Goal: Obtain resource: Obtain resource

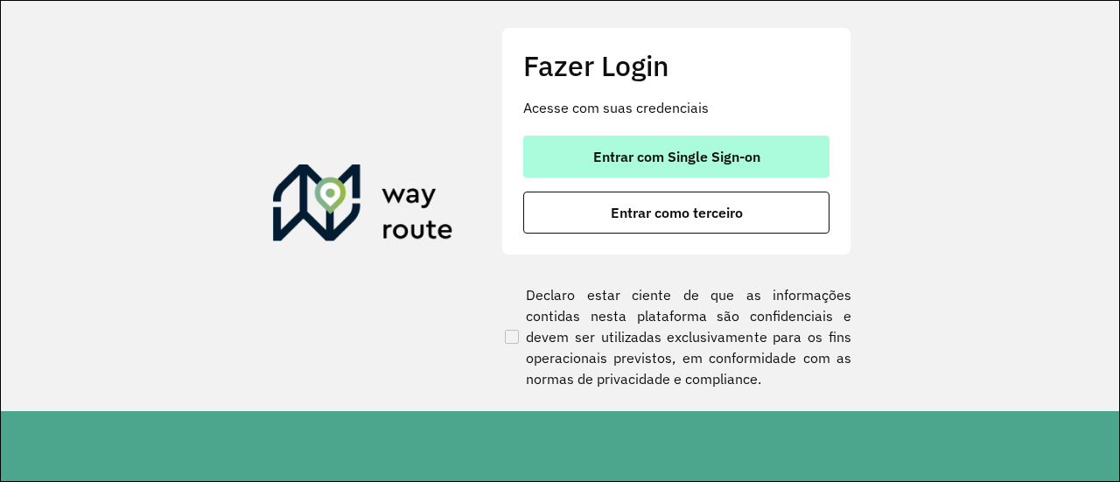
click at [681, 161] on span "Entrar com Single Sign-on" at bounding box center [677, 157] width 167 height 14
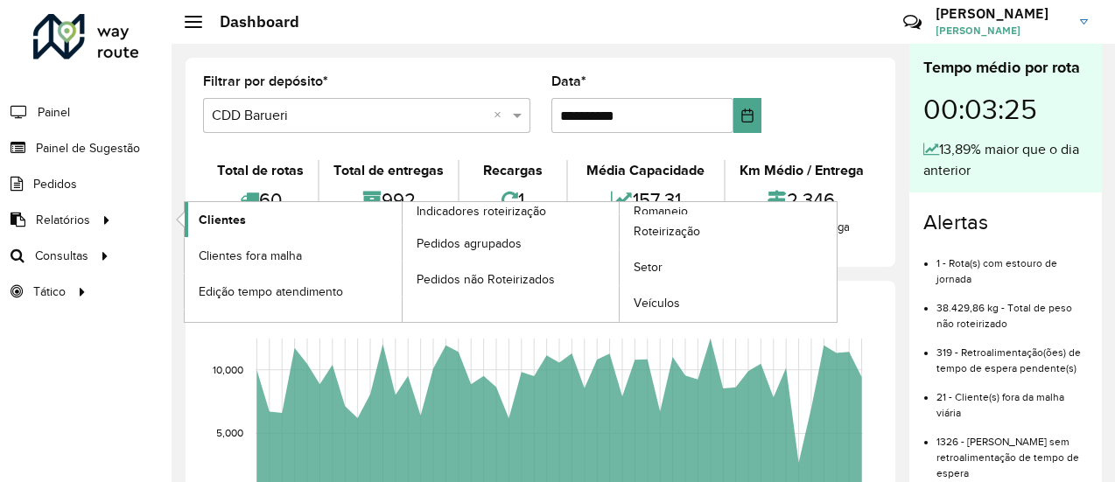
click at [243, 220] on span "Clientes" at bounding box center [222, 220] width 47 height 18
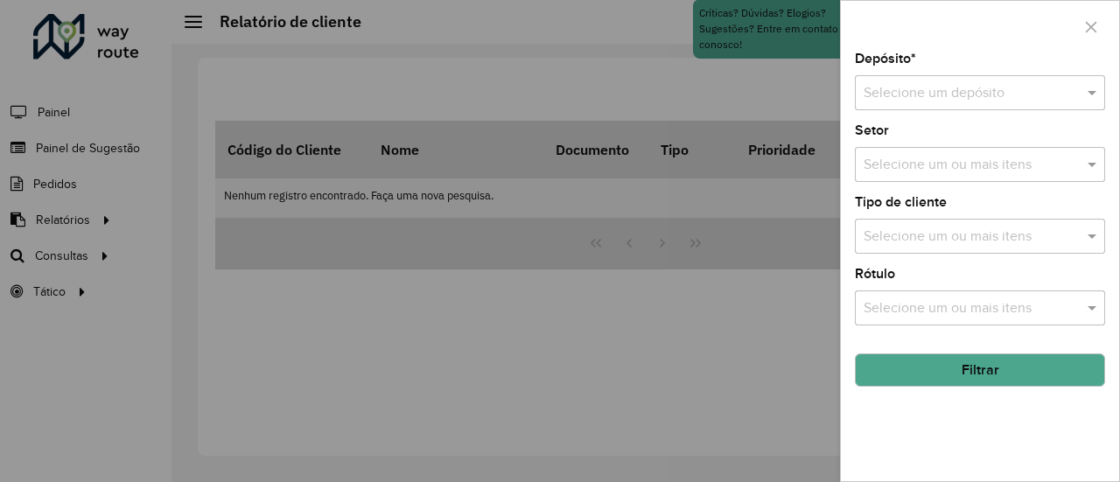
click at [977, 87] on input "text" at bounding box center [963, 93] width 198 height 21
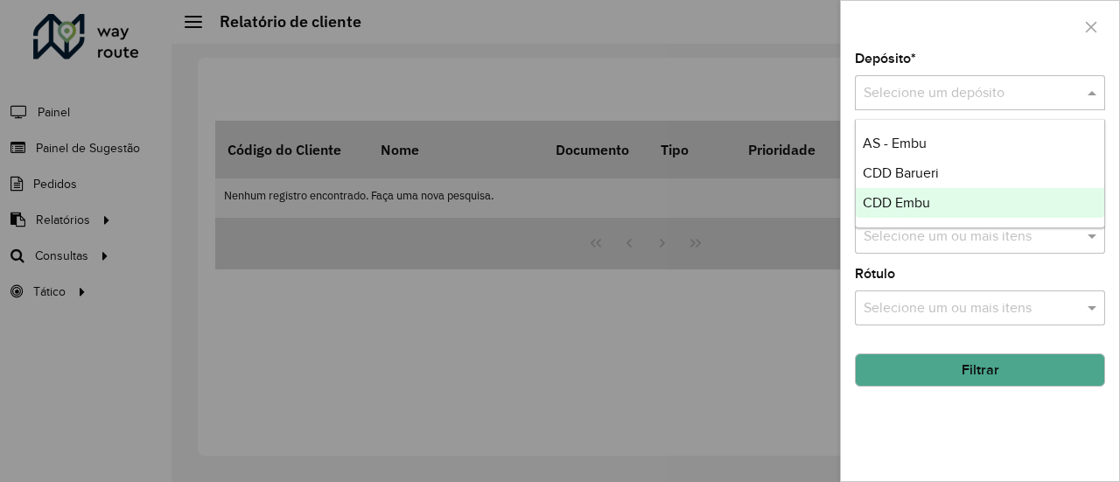
click at [910, 197] on span "CDD Embu" at bounding box center [896, 202] width 67 height 15
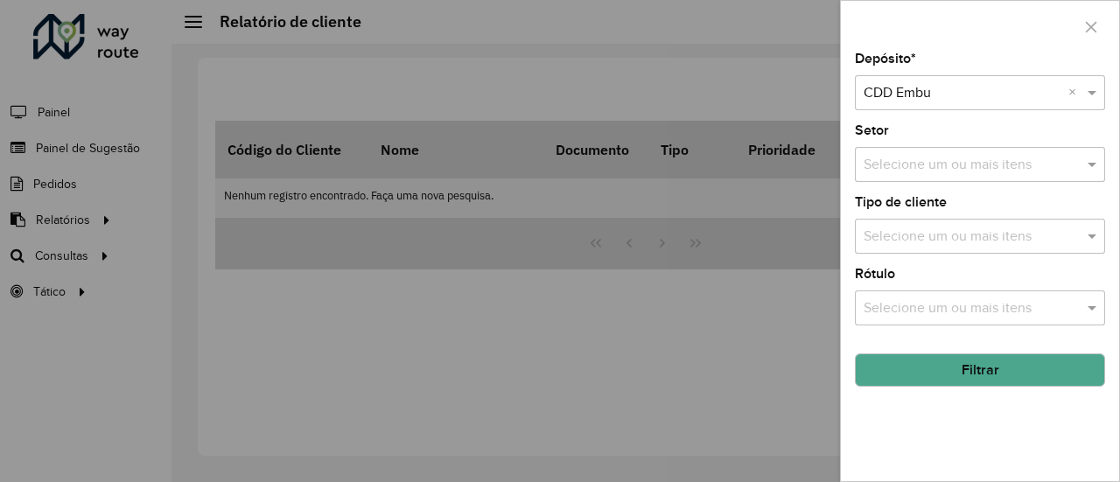
click at [988, 52] on div at bounding box center [980, 27] width 278 height 52
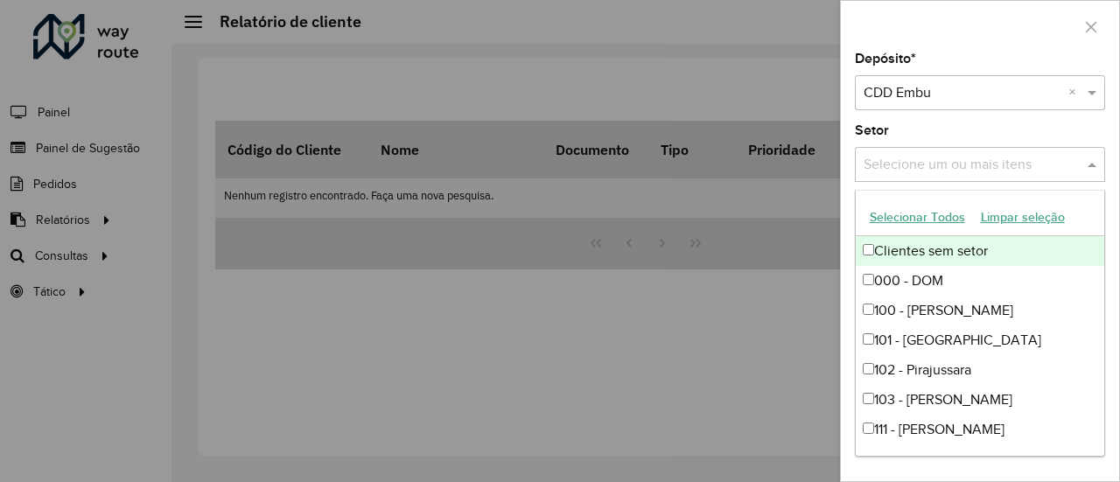
click at [948, 162] on input "text" at bounding box center [972, 165] width 224 height 21
click at [983, 122] on div "Depósito * Selecione um depósito × CDD Embu × Setor Selecione um ou mais itens …" at bounding box center [980, 267] width 278 height 429
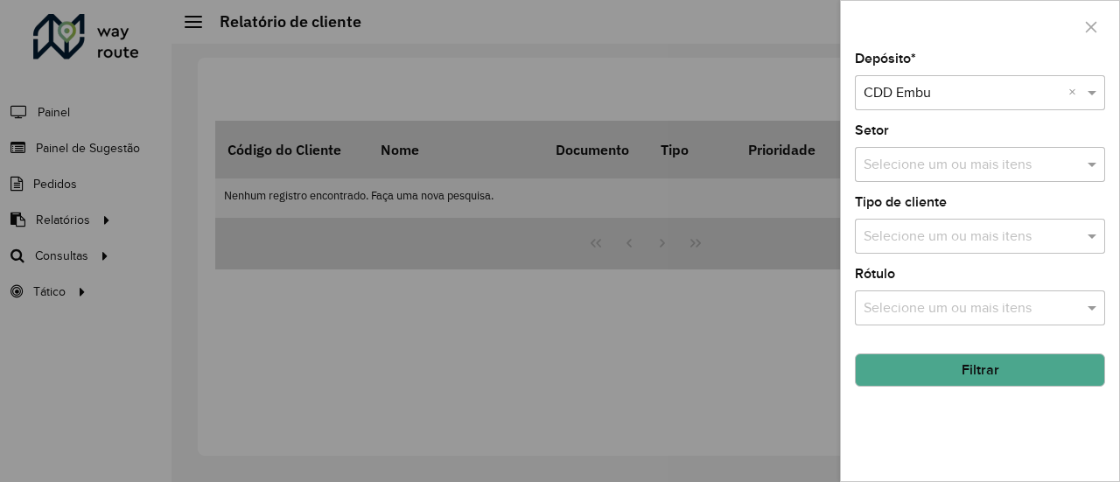
click at [996, 365] on button "Filtrar" at bounding box center [980, 370] width 250 height 33
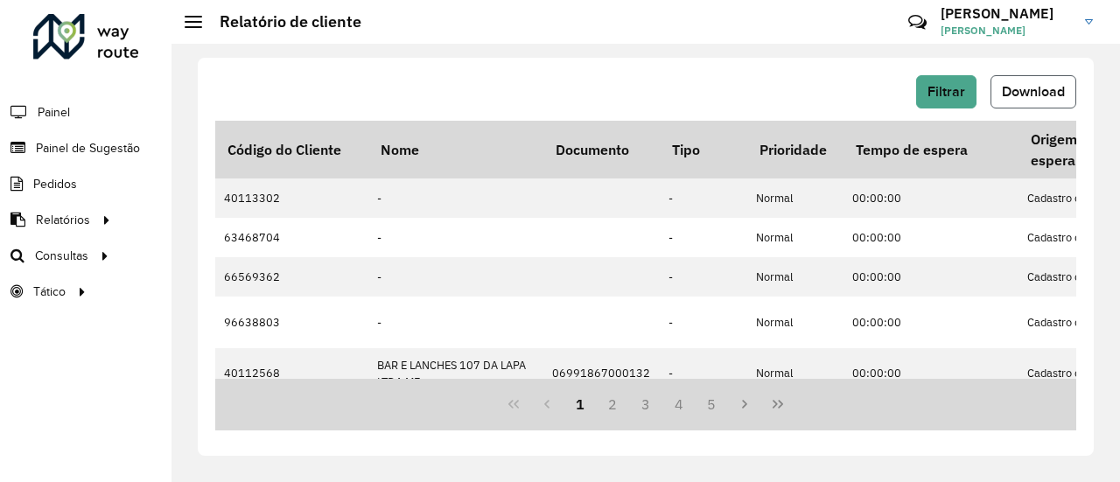
click at [1040, 100] on button "Download" at bounding box center [1034, 91] width 86 height 33
click at [586, 67] on div "Filtrar Download Código do Cliente Nome Documento Tipo Prioridade Tempo de espe…" at bounding box center [646, 257] width 896 height 398
